Goal: Check status: Check status

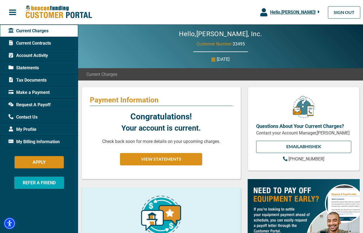
click at [36, 66] on span "Statements" at bounding box center [23, 68] width 30 height 7
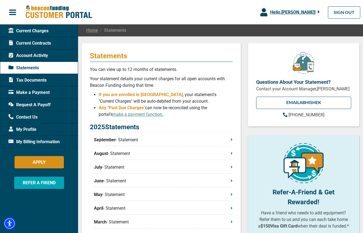
scroll to position [45, 0]
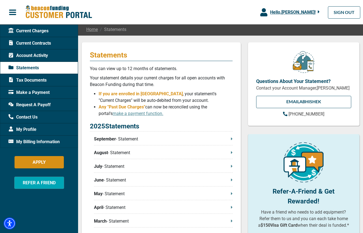
click at [157, 140] on p "September - Statement" at bounding box center [163, 139] width 139 height 7
click at [44, 55] on span "Account Activity" at bounding box center [27, 55] width 39 height 7
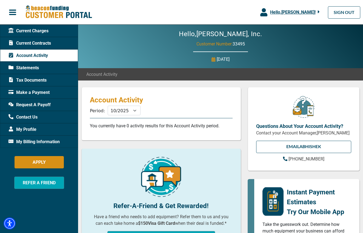
click at [39, 42] on span "Current Contracts" at bounding box center [29, 43] width 42 height 7
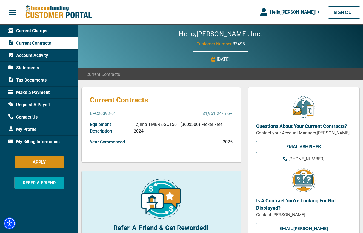
click at [145, 128] on p "Tajima TMBR2-SC1501 (360x500) Picker Free 2024" at bounding box center [183, 127] width 99 height 13
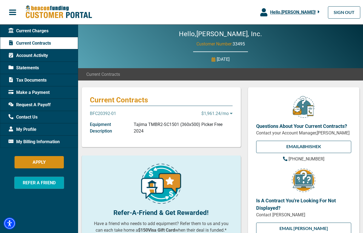
click at [145, 128] on p "Tajima TMBR2-SC1501 (360x500) Picker Free 2024" at bounding box center [183, 127] width 99 height 13
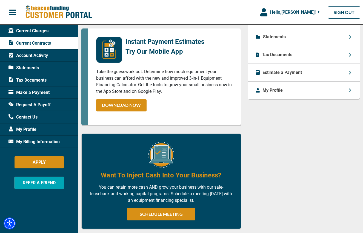
scroll to position [269, 0]
